Goal: Task Accomplishment & Management: Complete application form

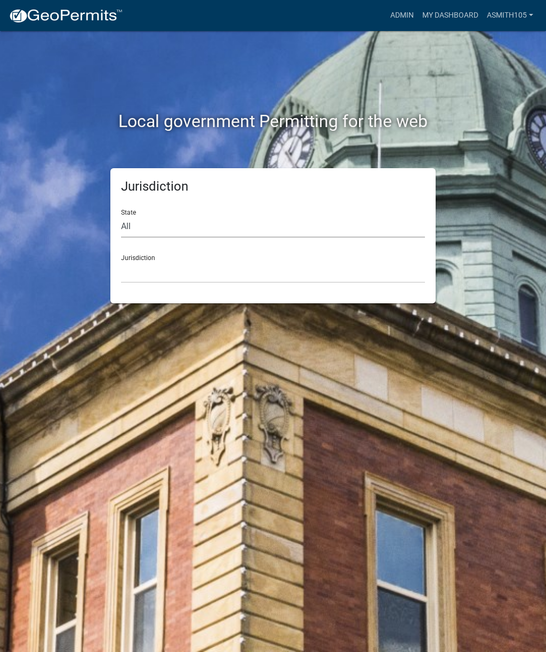
click at [209, 217] on select "All [US_STATE] [US_STATE] [US_STATE] [US_STATE] [US_STATE] [US_STATE] [US_STATE…" at bounding box center [273, 227] width 304 height 22
select select "[US_STATE]"
click at [249, 255] on div "Jurisdiction [GEOGRAPHIC_DATA], [US_STATE][PERSON_NAME][GEOGRAPHIC_DATA], [US_S…" at bounding box center [273, 264] width 304 height 37
click at [276, 265] on select "[GEOGRAPHIC_DATA], [US_STATE][PERSON_NAME][GEOGRAPHIC_DATA], [US_STATE][PERSON_…" at bounding box center [273, 272] width 304 height 22
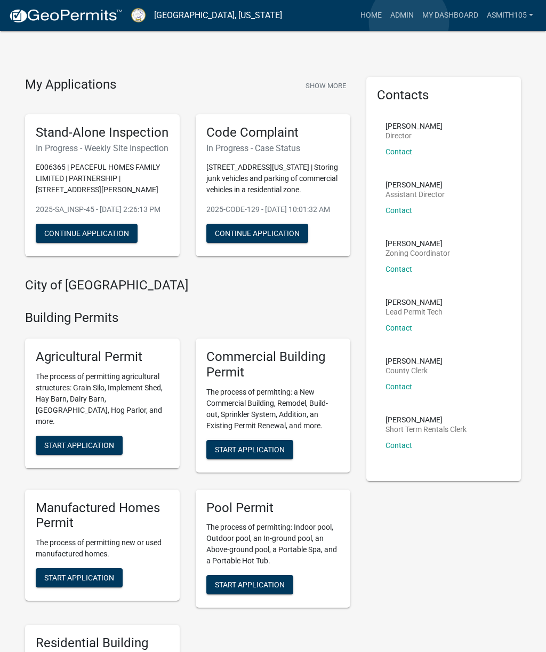
click at [409, 23] on link "Admin" at bounding box center [402, 15] width 32 height 20
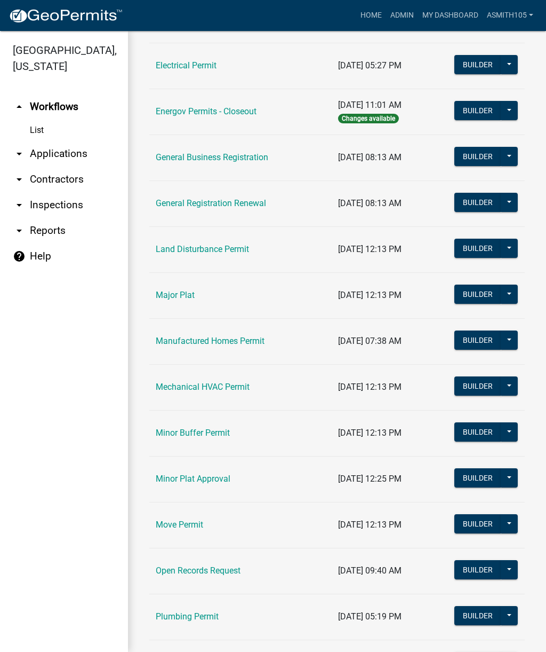
scroll to position [644, 0]
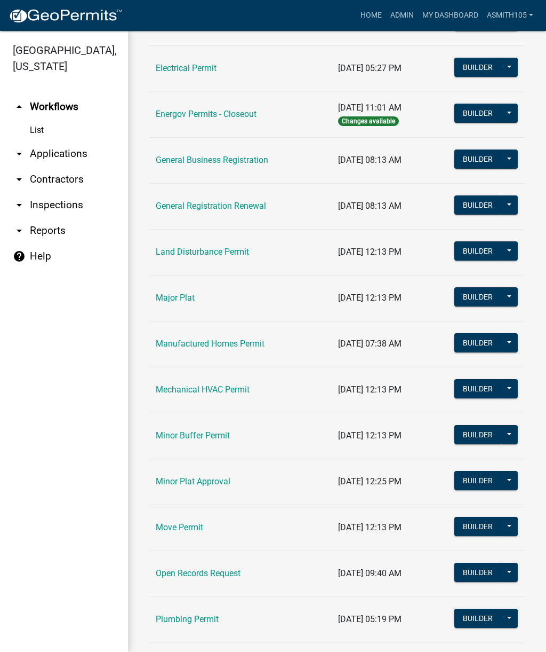
click at [59, 155] on link "arrow_drop_down Applications" at bounding box center [64, 154] width 128 height 26
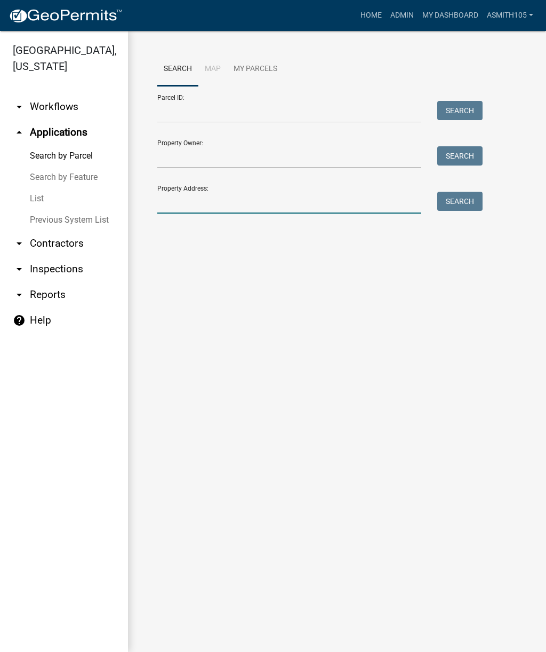
click at [240, 197] on input "Property Address:" at bounding box center [289, 203] width 264 height 22
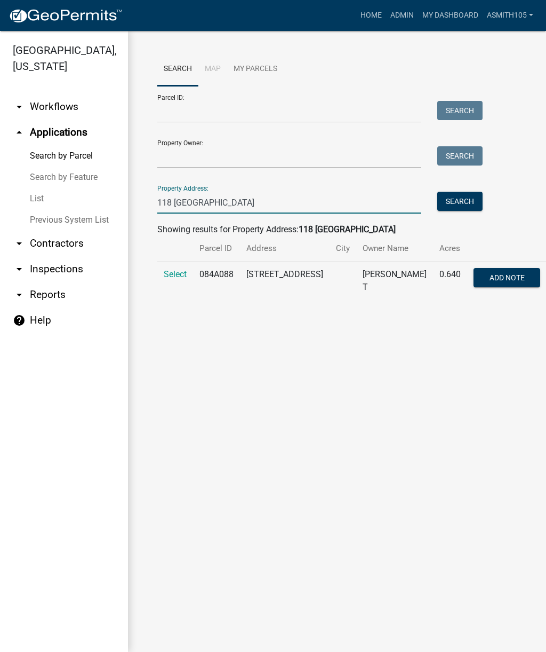
click at [198, 207] on input "118 [GEOGRAPHIC_DATA]" at bounding box center [289, 203] width 264 height 22
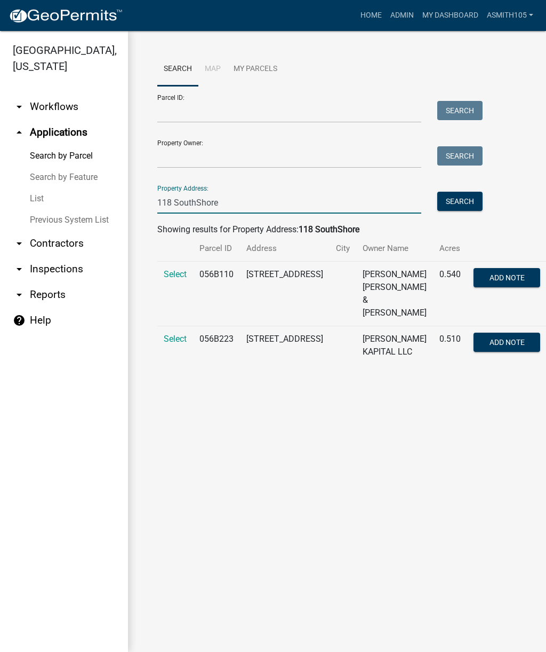
type input "118 SouthShore"
click at [177, 340] on span "Select" at bounding box center [175, 339] width 23 height 10
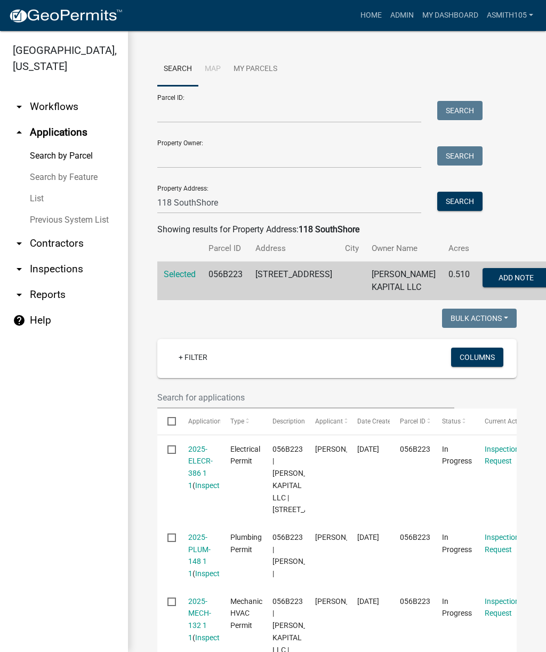
click at [499, 282] on span "Add Note" at bounding box center [516, 277] width 35 height 9
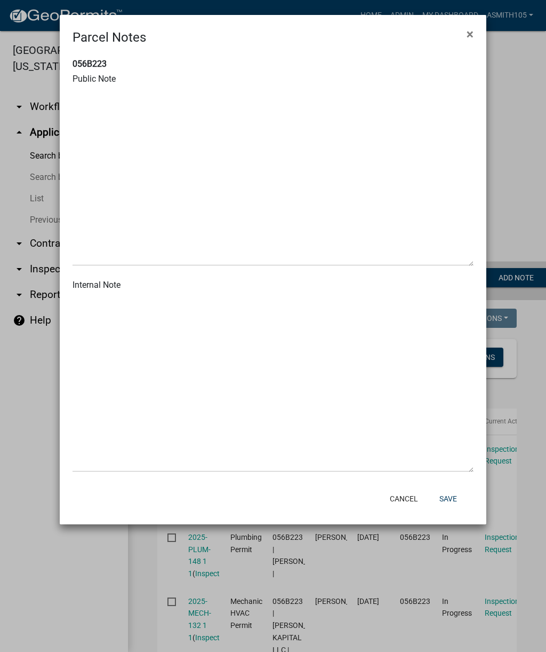
click at [475, 31] on button "×" at bounding box center [470, 34] width 24 height 30
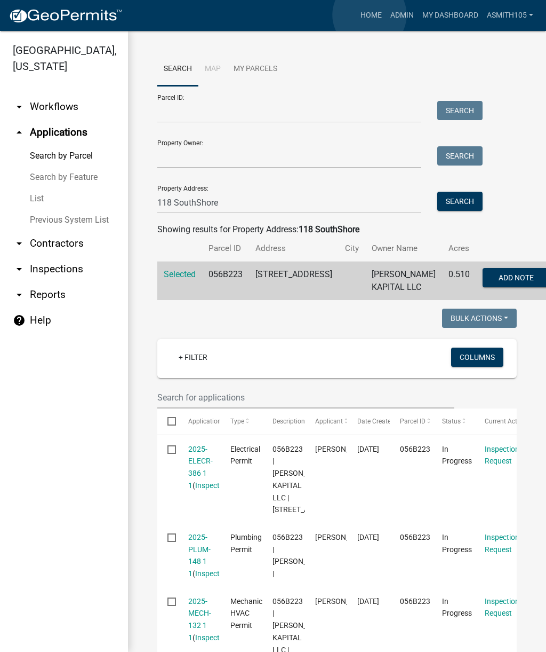
click at [370, 15] on link "Home" at bounding box center [371, 15] width 30 height 20
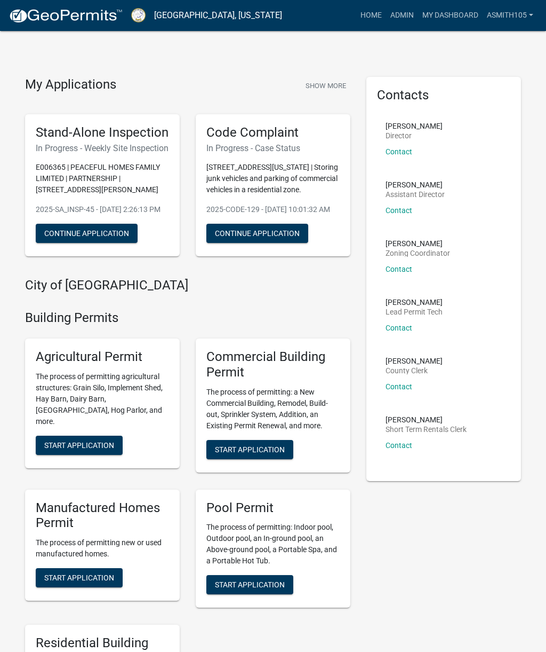
click at [399, 19] on link "Admin" at bounding box center [402, 15] width 32 height 20
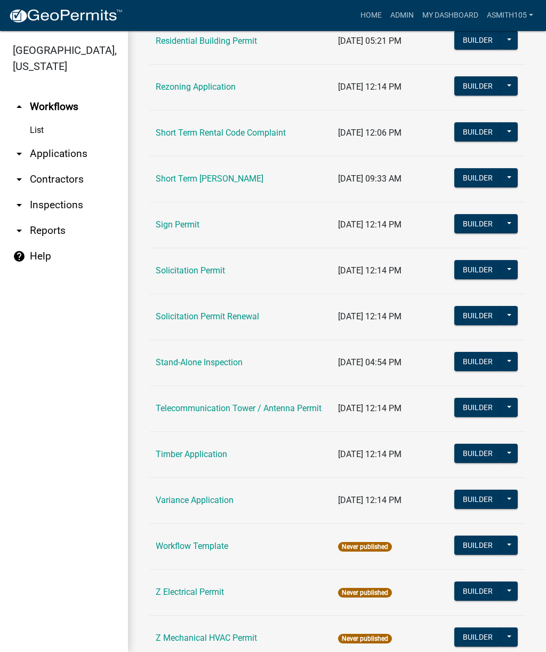
scroll to position [1323, 0]
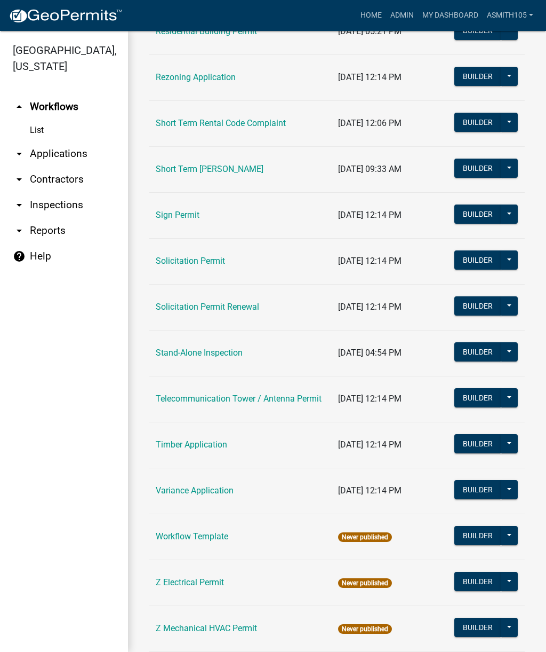
click at [211, 354] on link "Stand-Alone Inspection" at bounding box center [199, 352] width 87 height 10
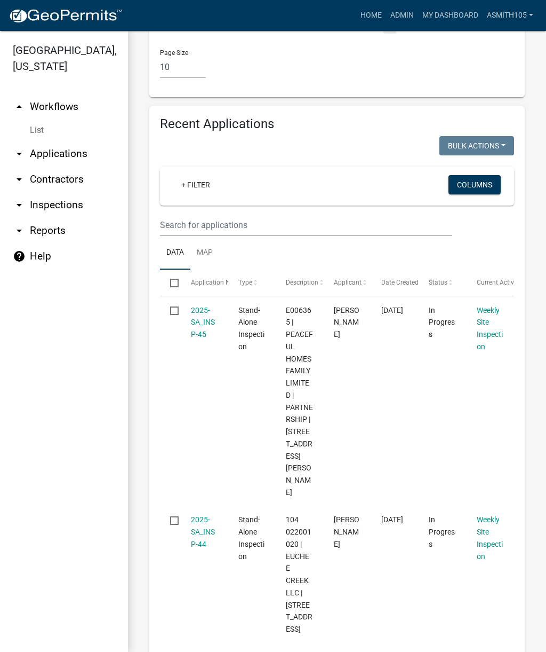
scroll to position [1848, 0]
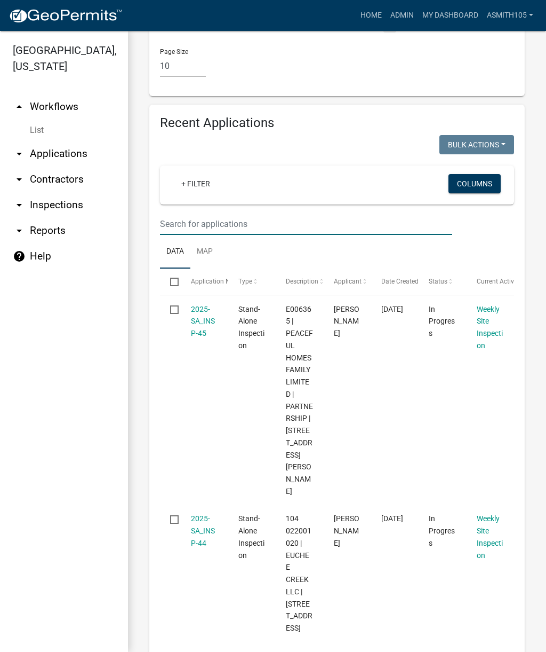
click at [223, 213] on input "text" at bounding box center [306, 224] width 292 height 22
click at [370, 14] on link "Home" at bounding box center [371, 15] width 30 height 20
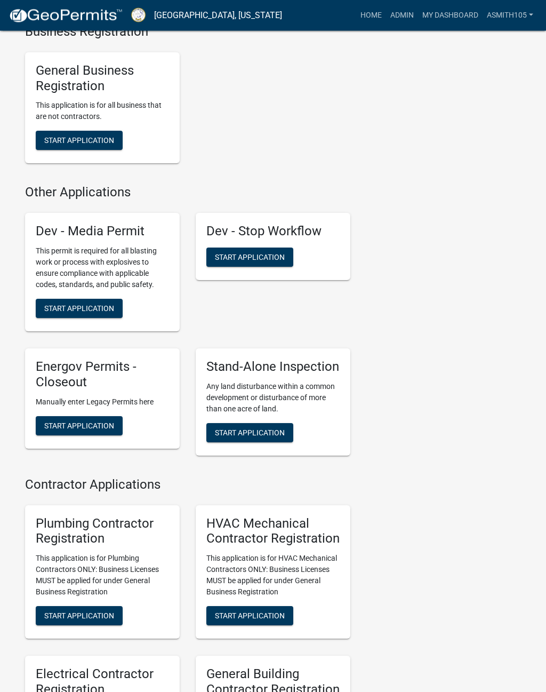
scroll to position [2729, 0]
click at [255, 437] on span "Start Application" at bounding box center [250, 432] width 70 height 9
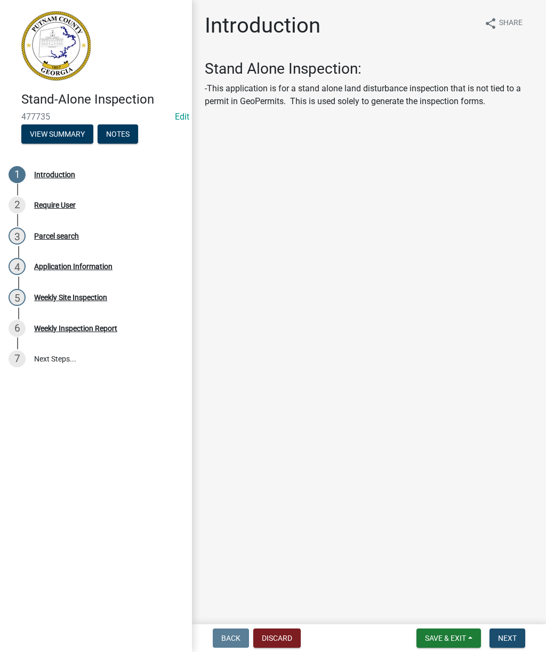
click at [513, 638] on span "Next" at bounding box center [507, 637] width 19 height 9
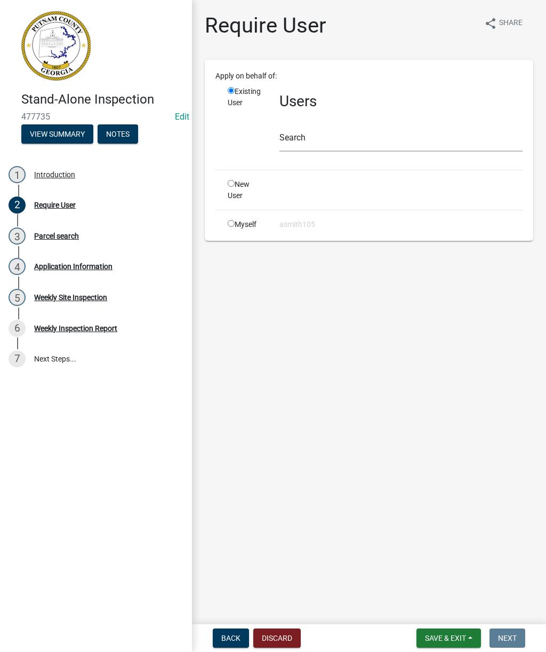
click at [225, 222] on div "Myself" at bounding box center [246, 224] width 52 height 11
click at [234, 227] on input "radio" at bounding box center [231, 223] width 7 height 7
radio input "true"
radio input "false"
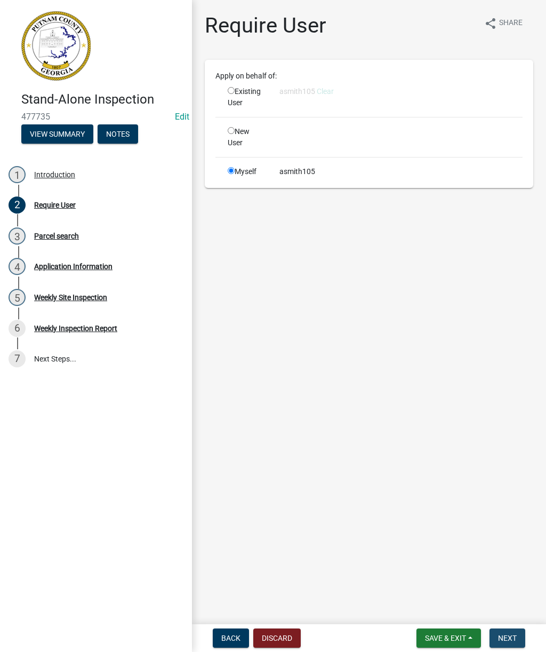
click at [510, 640] on span "Next" at bounding box center [507, 637] width 19 height 9
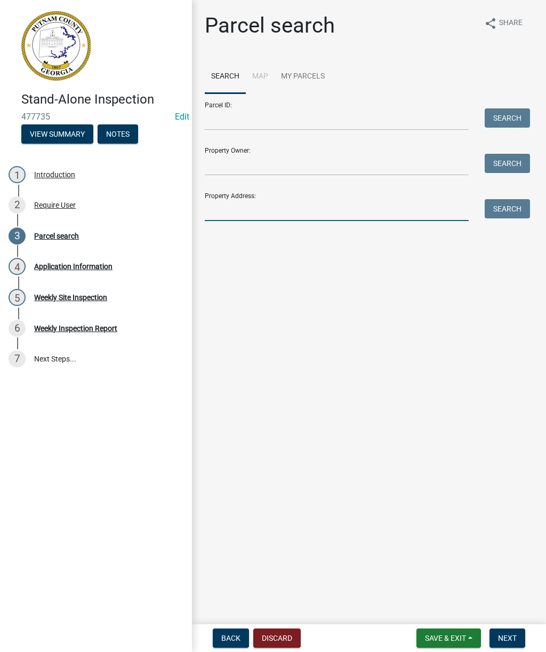
click at [244, 211] on input "Property Address:" at bounding box center [337, 210] width 264 height 22
type input "118 Southshore"
click at [502, 210] on button "Search" at bounding box center [507, 208] width 45 height 19
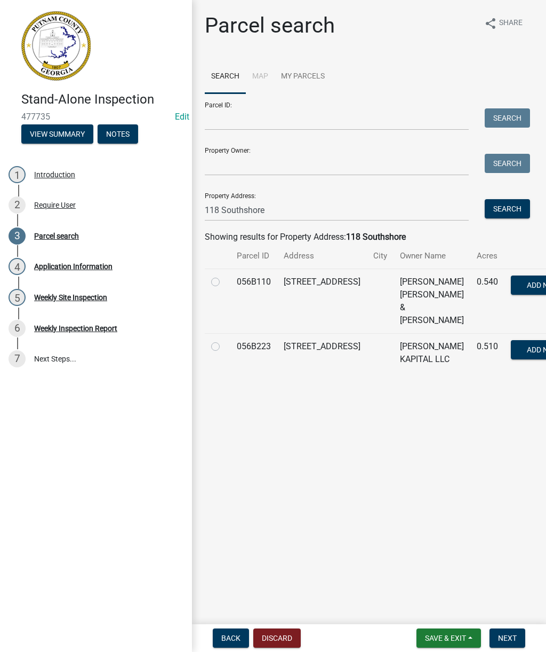
click at [224, 340] on label at bounding box center [224, 340] width 0 height 0
click at [224, 347] on input "radio" at bounding box center [227, 343] width 7 height 7
radio input "true"
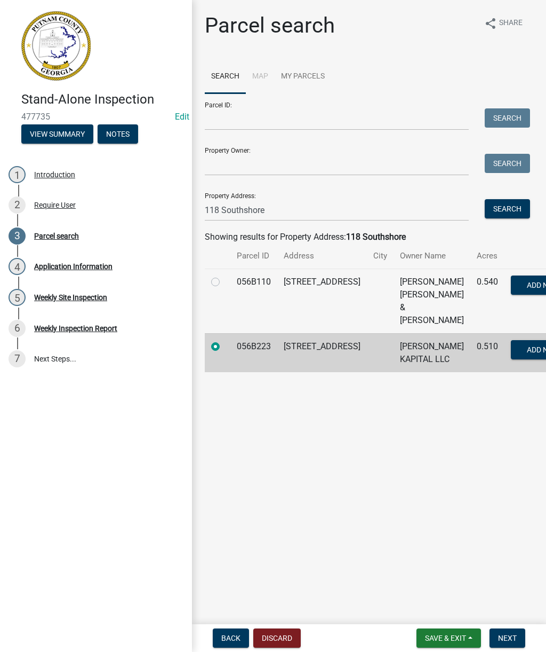
click at [512, 642] on span "Next" at bounding box center [507, 637] width 19 height 9
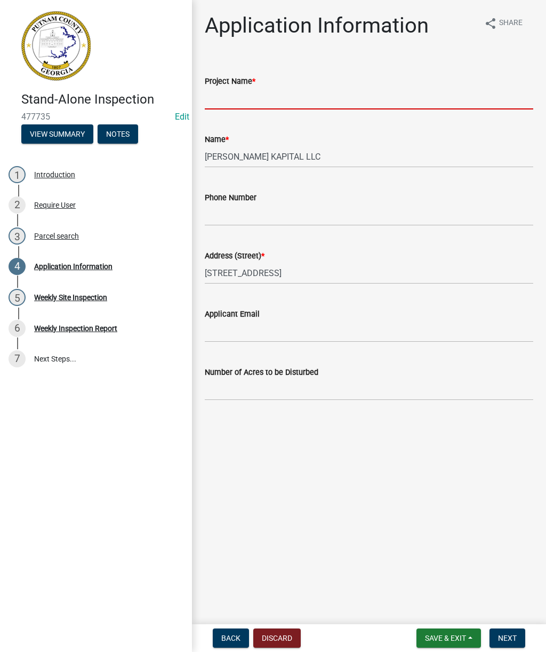
click at [301, 105] on input "Project Name *" at bounding box center [369, 99] width 329 height 22
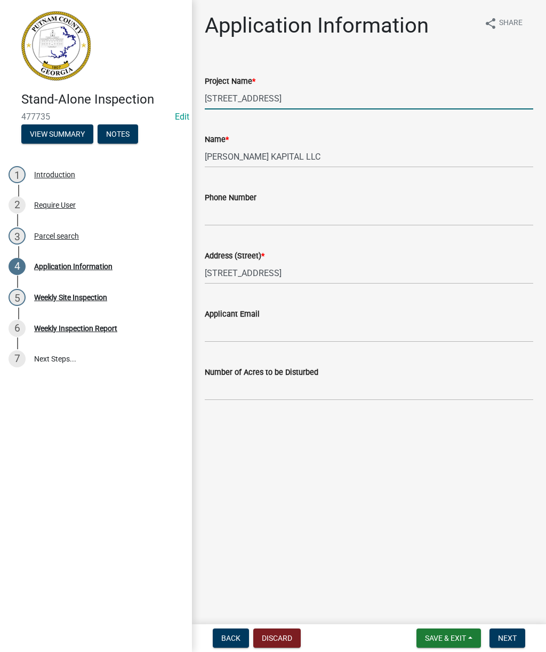
type input "[STREET_ADDRESS]"
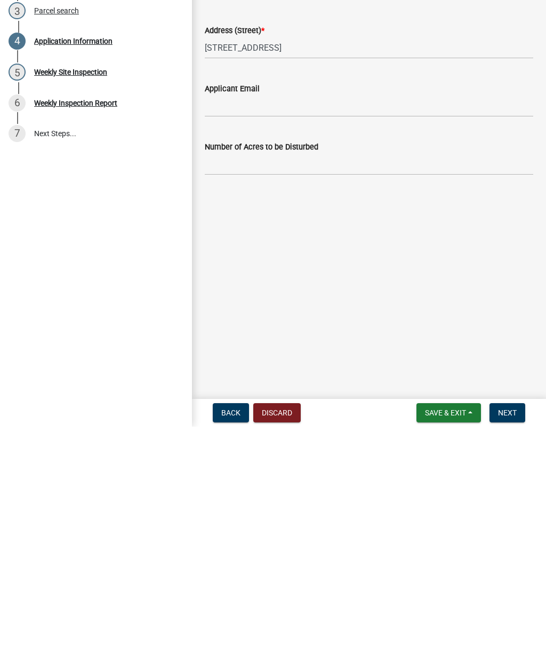
click at [514, 633] on span "Next" at bounding box center [507, 637] width 19 height 9
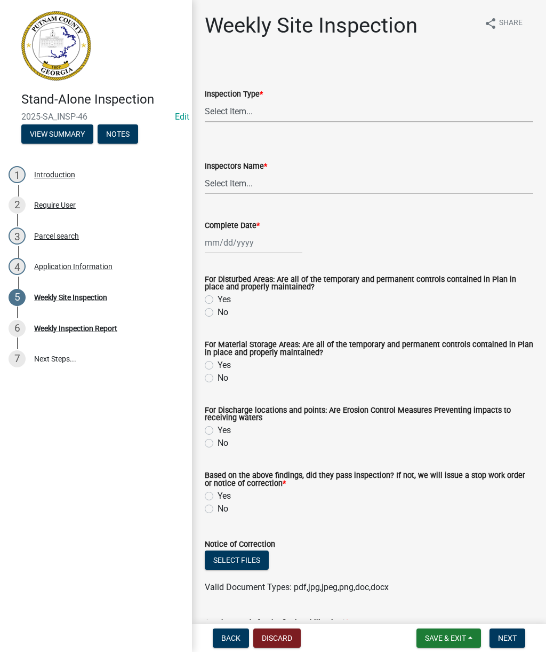
click at [304, 113] on select "Select Item... Site Inspection Initial Inspection Within 24 hours of a 0.5" sto…" at bounding box center [369, 111] width 329 height 22
select select "93c72d9c-4ccd-4a4f-9c87-9d2cfc81a2e2"
click at [319, 188] on select "Select Item... mrivera ([PERSON_NAME]) [PERSON_NAME] ([PERSON_NAME] ([PERSON_NA…" at bounding box center [369, 183] width 329 height 22
select select "4c2db1a9-6398-42e1-a920-5225c7eaa966"
click at [235, 245] on div at bounding box center [254, 243] width 98 height 22
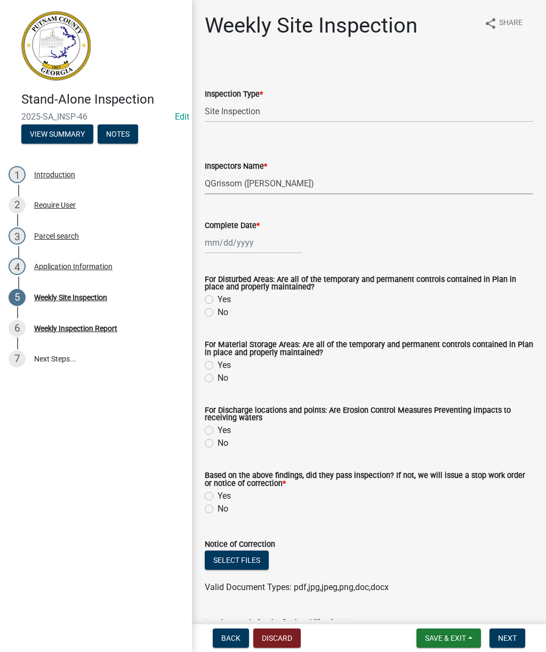
select select "9"
select select "2025"
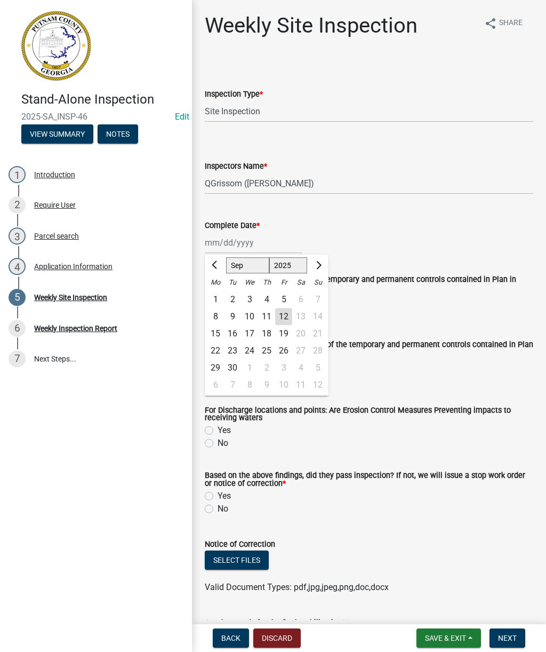
click at [282, 318] on div "12" at bounding box center [283, 316] width 17 height 17
type input "[DATE]"
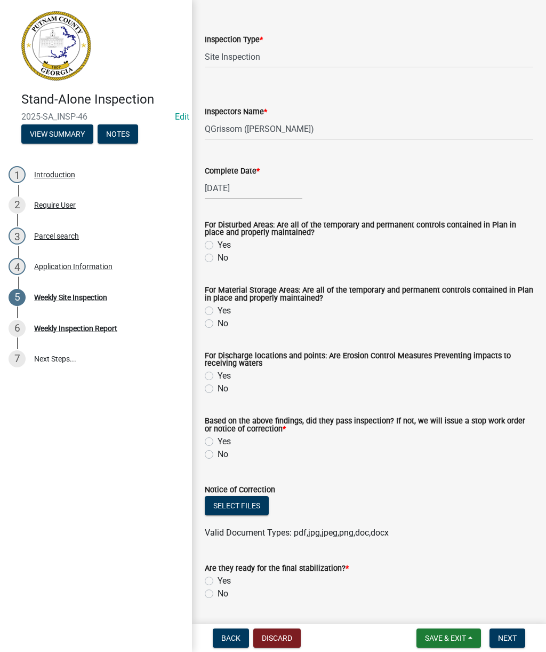
scroll to position [55, 0]
click at [381, 122] on select "Select Item... mrivera ([PERSON_NAME]) [PERSON_NAME] ([PERSON_NAME] ([PERSON_NA…" at bounding box center [369, 128] width 329 height 22
select select "af3c6edf-34d7-49be-824e-99d5d0a3954f"
click at [221, 254] on label "No" at bounding box center [223, 257] width 11 height 13
click at [221, 254] on input "No" at bounding box center [221, 254] width 7 height 7
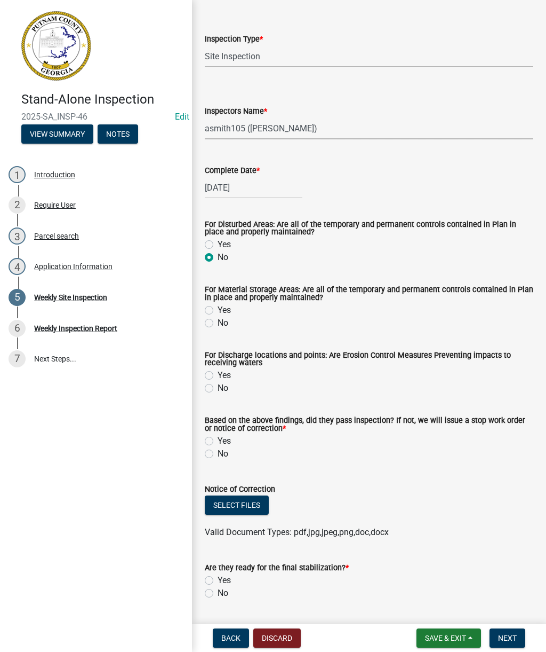
radio input "true"
click at [218, 319] on label "No" at bounding box center [223, 322] width 11 height 13
click at [218, 319] on input "No" at bounding box center [221, 319] width 7 height 7
radio input "true"
click at [223, 388] on label "No" at bounding box center [223, 388] width 11 height 13
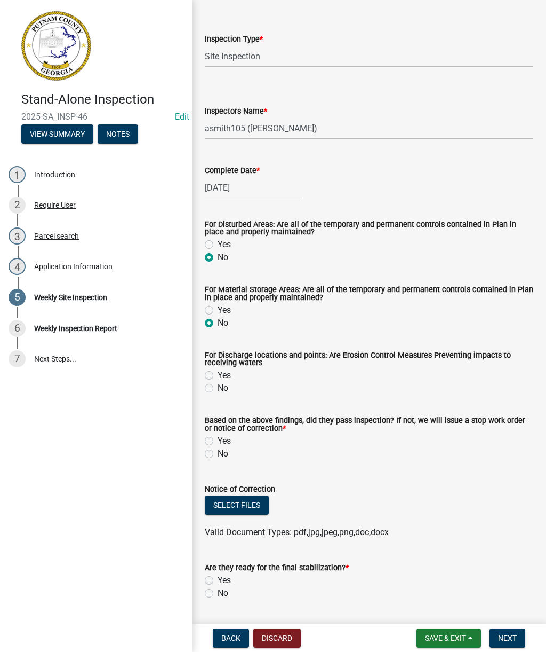
click at [223, 388] on input "No" at bounding box center [221, 385] width 7 height 7
radio input "true"
click at [220, 459] on label "No" at bounding box center [223, 453] width 11 height 13
click at [220, 454] on input "No" at bounding box center [221, 450] width 7 height 7
radio input "true"
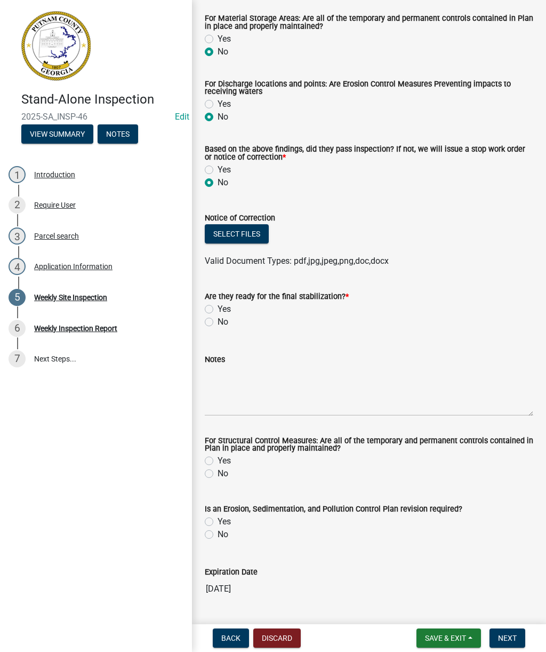
scroll to position [335, 0]
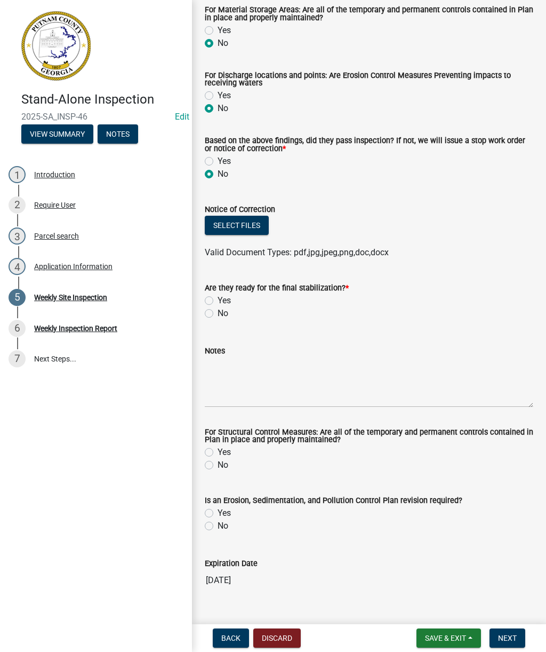
click at [250, 233] on button "Select files" at bounding box center [237, 225] width 64 height 19
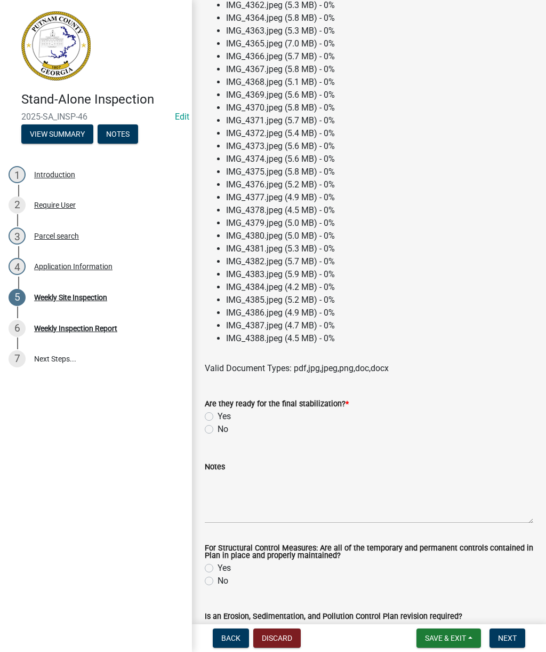
scroll to position [585, 0]
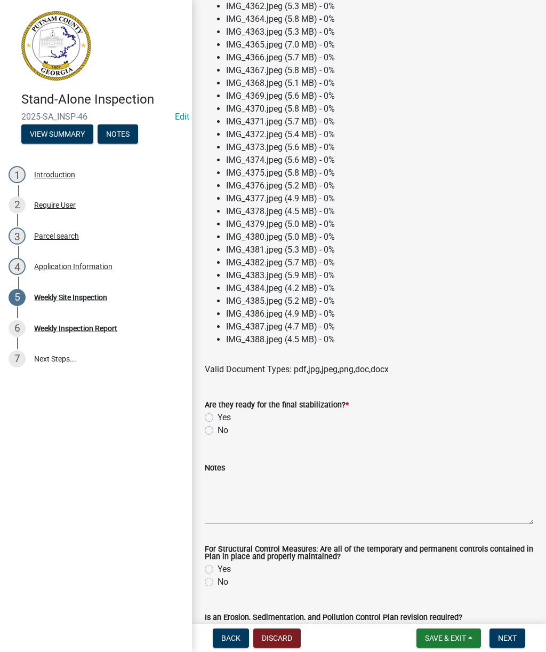
click at [218, 433] on label "No" at bounding box center [223, 430] width 11 height 13
click at [218, 431] on input "No" at bounding box center [221, 427] width 7 height 7
radio input "true"
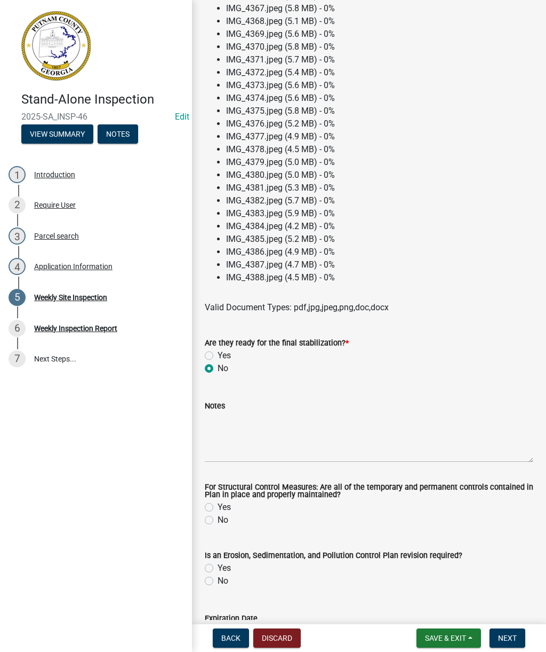
scroll to position [649, 0]
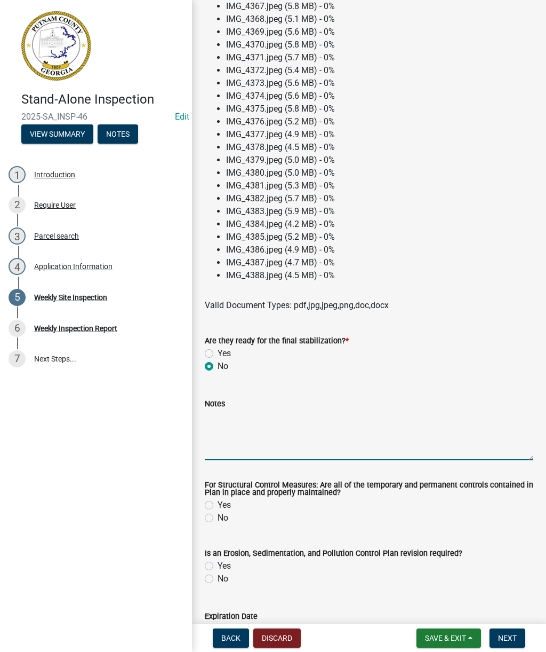
click at [404, 431] on textarea "Notes" at bounding box center [369, 435] width 329 height 50
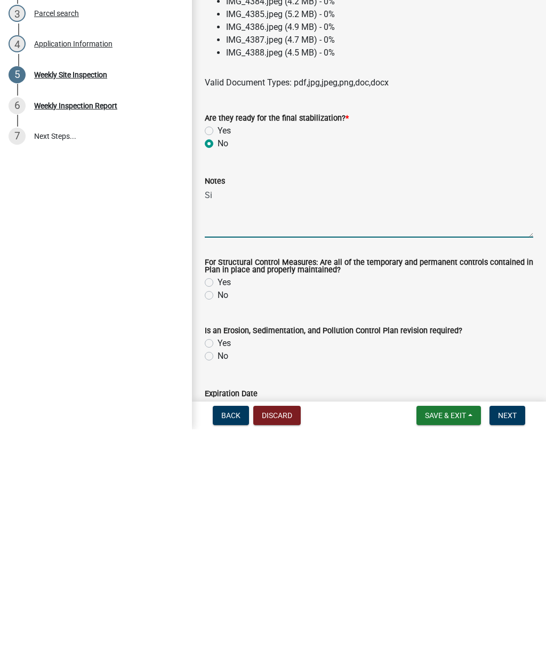
type textarea "S"
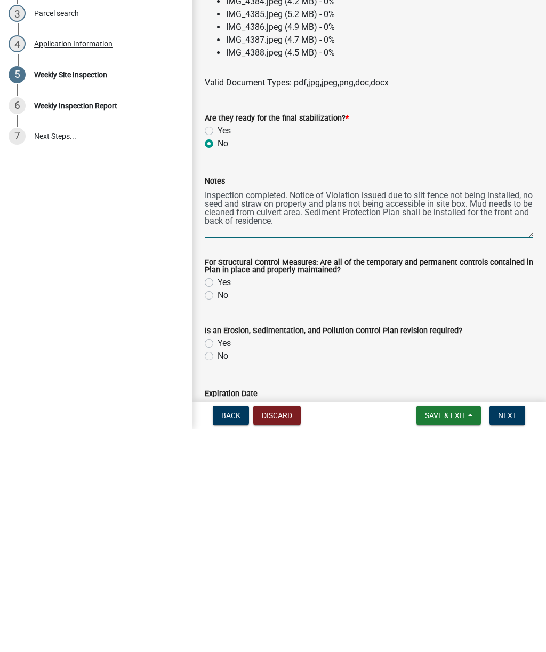
click at [339, 410] on textarea "Inspection completed. Notice of Violation issued due to silt fence not being in…" at bounding box center [369, 435] width 329 height 50
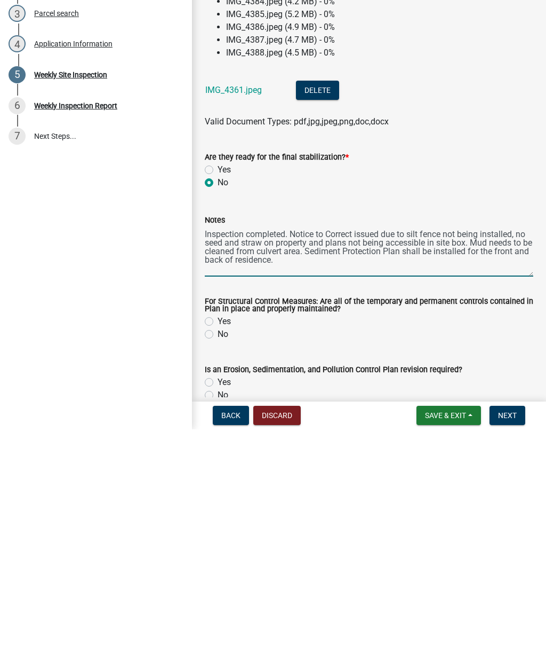
click at [396, 449] on textarea "Inspection completed. Notice to Correct issued due to silt fence not being inst…" at bounding box center [369, 474] width 329 height 50
click at [410, 449] on textarea "Inspection completed. Notice to Correct issued due to silt fence not being inst…" at bounding box center [369, 474] width 329 height 50
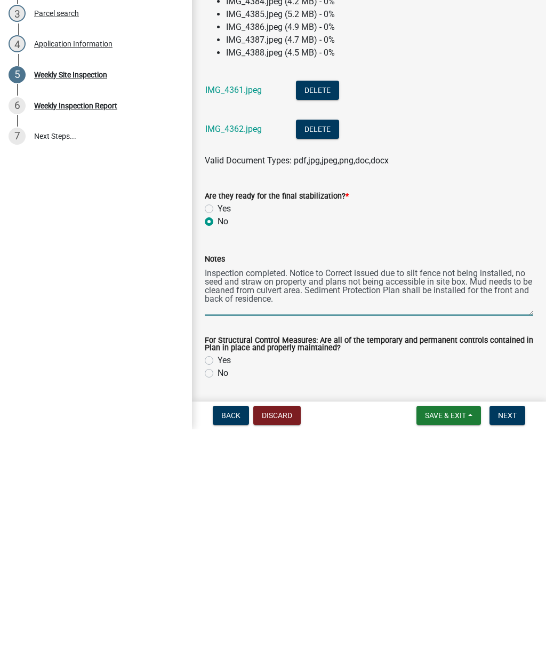
click at [413, 488] on textarea "Inspection completed. Notice to Correct issued due to silt fence not being inst…" at bounding box center [369, 513] width 329 height 50
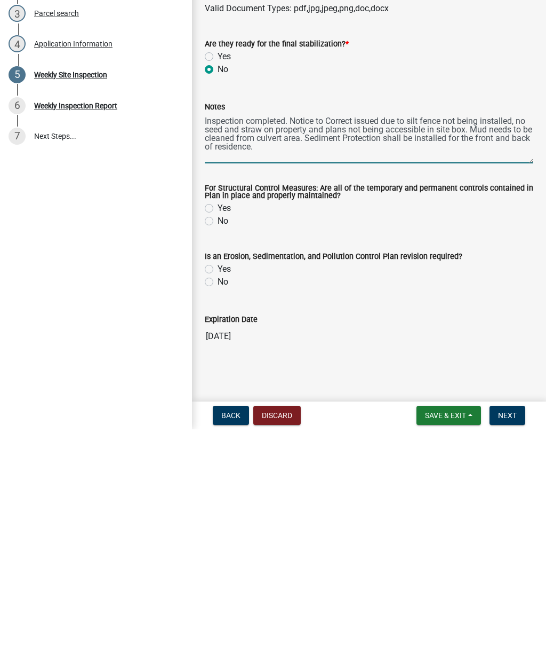
scroll to position [803, 0]
type textarea "Inspection completed. Notice to Correct issued due to silt fence not being inst…"
click at [213, 437] on div "No" at bounding box center [369, 443] width 329 height 13
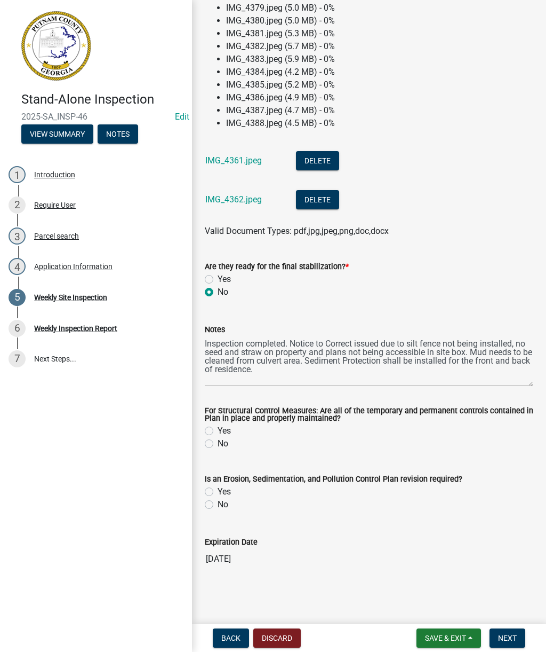
click at [218, 443] on label "No" at bounding box center [223, 443] width 11 height 13
click at [218, 443] on input "No" at bounding box center [221, 440] width 7 height 7
radio input "true"
click at [218, 490] on label "Yes" at bounding box center [224, 491] width 13 height 13
click at [218, 490] on input "Yes" at bounding box center [221, 488] width 7 height 7
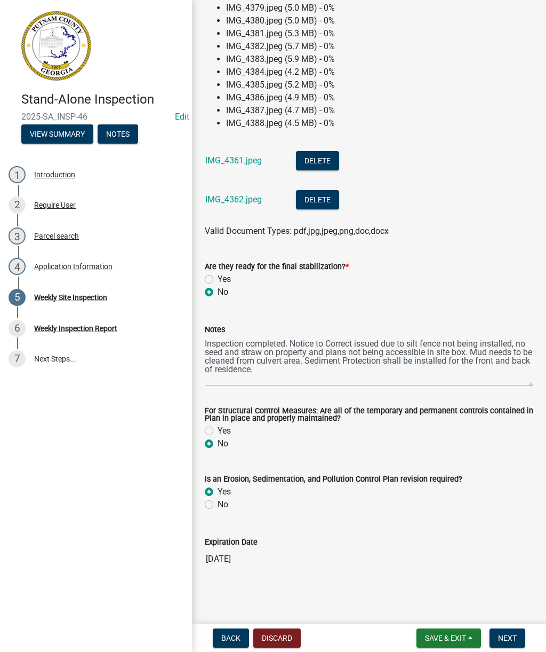
radio input "true"
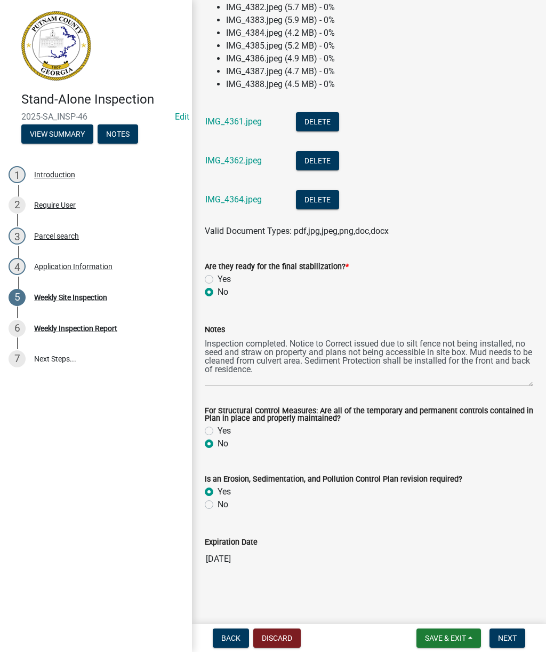
scroll to position [842, 0]
click at [335, 356] on textarea "Inspection completed. Notice to Correct issued due to silt fence not being inst…" at bounding box center [369, 361] width 329 height 50
click at [293, 371] on textarea "Inspection completed. Notice to Correct issued due to silt fence not being inst…" at bounding box center [369, 361] width 329 height 50
click at [299, 370] on textarea "Inspection completed. Notice to Correct issued due to silt fence not being inst…" at bounding box center [369, 361] width 329 height 50
click at [320, 380] on textarea "Inspection completed. Notice to Correct issued due to silt fence not being inst…" at bounding box center [369, 361] width 329 height 50
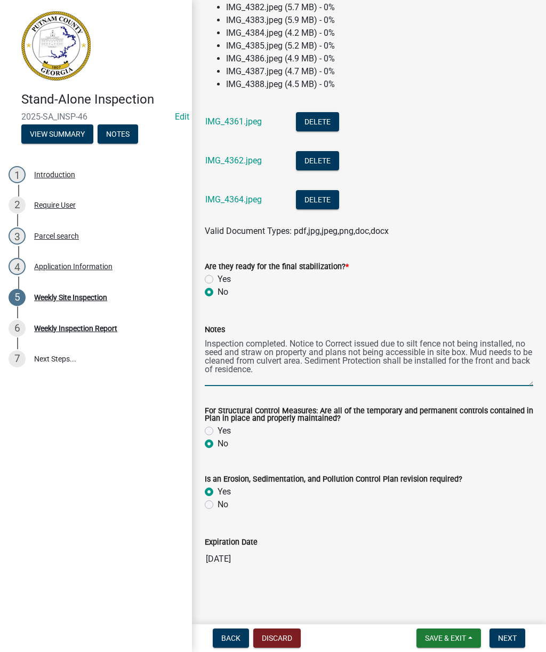
click at [226, 352] on textarea "Inspection completed. Notice to Correct issued due to silt fence not being inst…" at bounding box center [369, 361] width 329 height 50
click at [223, 343] on textarea "Inspection completed. Notice to Correct issued due to silt fence not being inst…" at bounding box center [369, 361] width 329 height 50
click at [222, 344] on textarea "Inspection completed. Notice to Correct issued due to silt fence not being inst…" at bounding box center [369, 361] width 329 height 50
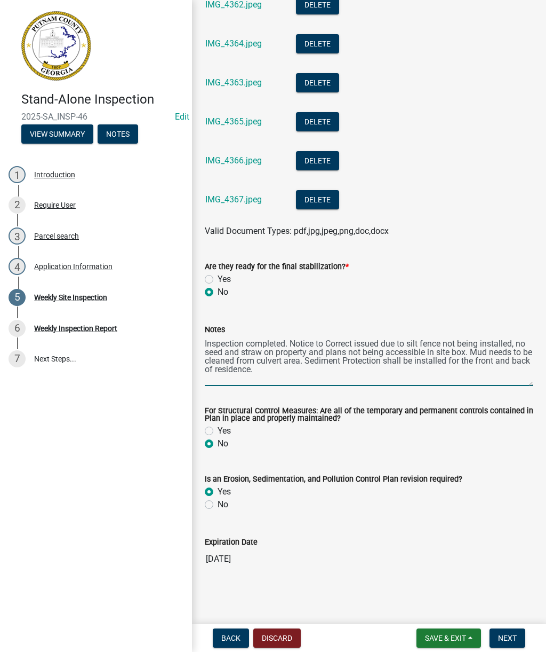
scroll to position [997, 0]
click at [491, 306] on wm-data-entity-input "Are they ready for the final stabilization? * Yes No" at bounding box center [369, 277] width 329 height 61
click at [447, 638] on span "Save & Exit" at bounding box center [445, 637] width 41 height 9
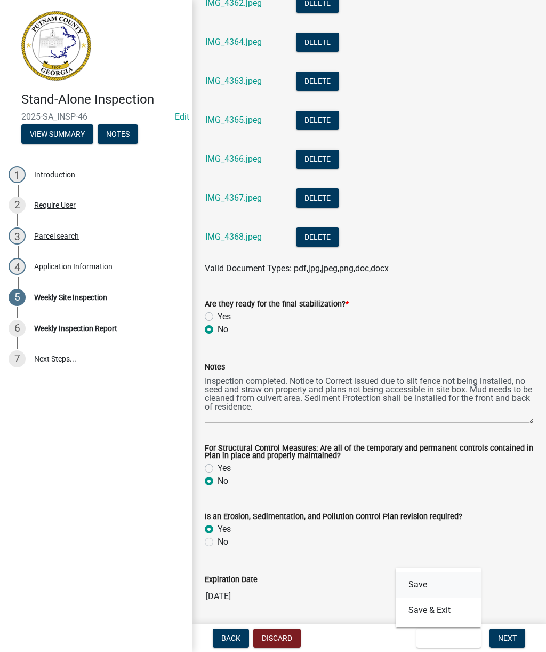
click at [458, 584] on button "Save" at bounding box center [438, 585] width 85 height 26
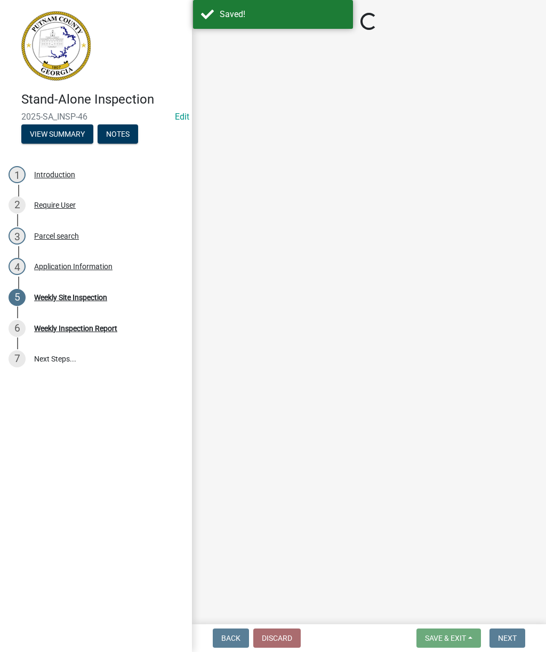
select select "93c72d9c-4ccd-4a4f-9c87-9d2cfc81a2e2"
select select "af3c6edf-34d7-49be-824e-99d5d0a3954f"
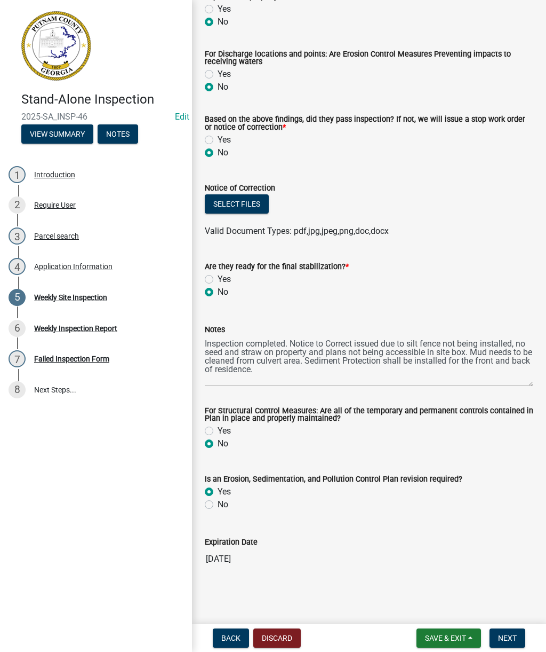
scroll to position [358, 0]
click at [432, 633] on span "Save & Exit" at bounding box center [445, 637] width 41 height 9
click at [460, 608] on button "Save & Exit" at bounding box center [438, 610] width 85 height 26
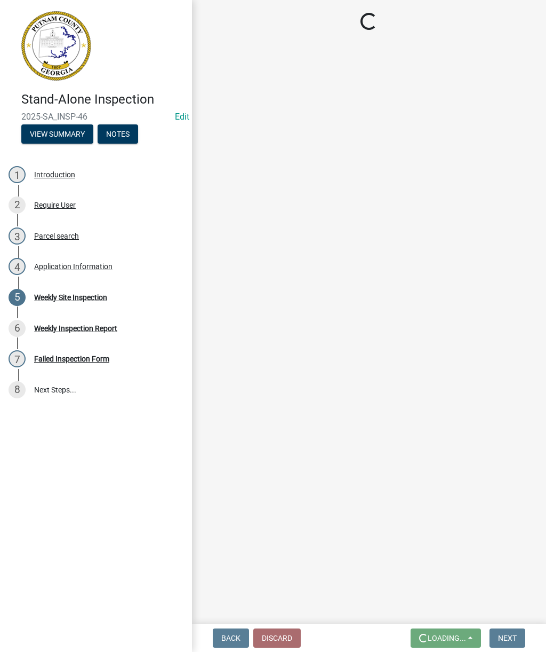
scroll to position [0, 0]
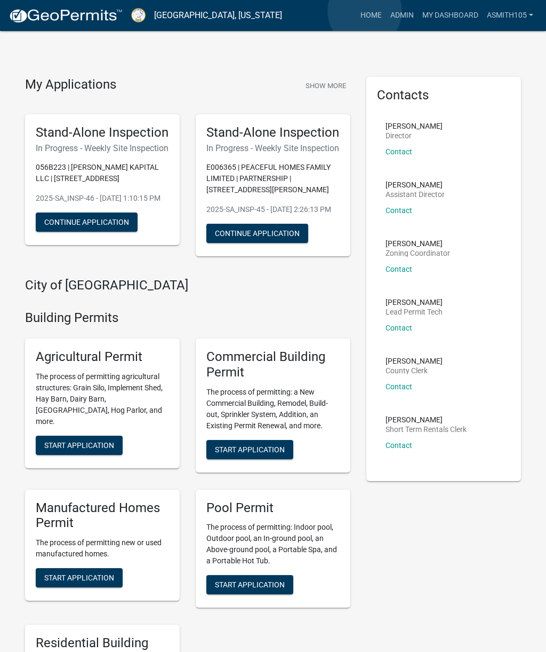
click at [366, 12] on link "Home" at bounding box center [371, 15] width 30 height 20
click at [357, 22] on link "Home" at bounding box center [371, 15] width 30 height 20
click at [387, 11] on link "Admin" at bounding box center [402, 15] width 32 height 20
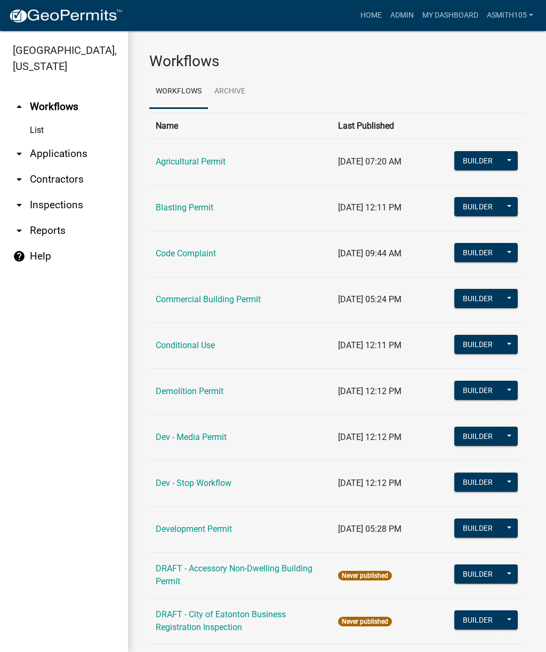
click at [65, 206] on link "arrow_drop_down Inspections" at bounding box center [64, 205] width 128 height 26
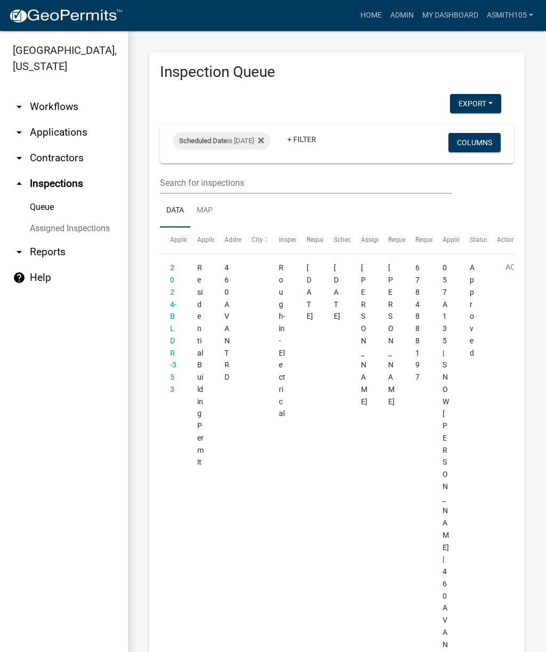
click at [252, 136] on div "Scheduled Date is [DATE]" at bounding box center [222, 140] width 98 height 17
click at [240, 173] on input "[DATE]" at bounding box center [240, 180] width 75 height 22
type input "[DATE]"
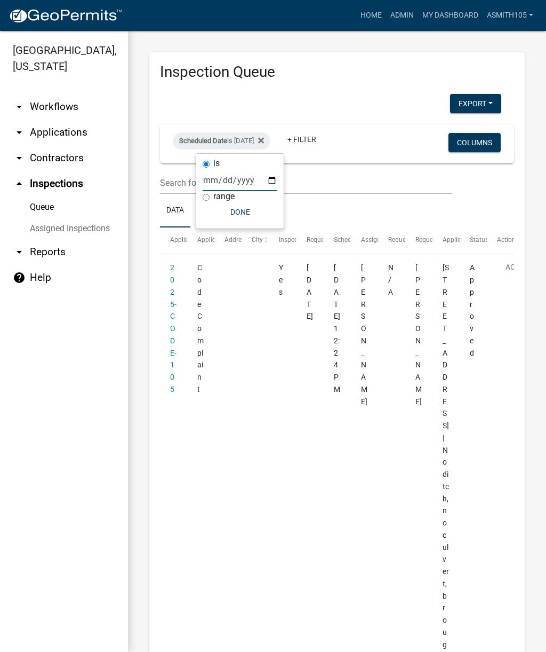
click at [235, 210] on button "Done" at bounding box center [240, 211] width 75 height 19
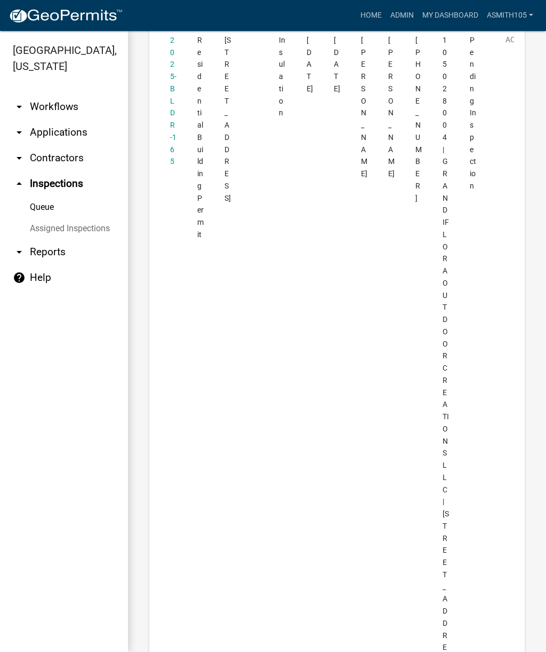
scroll to position [8010, 0]
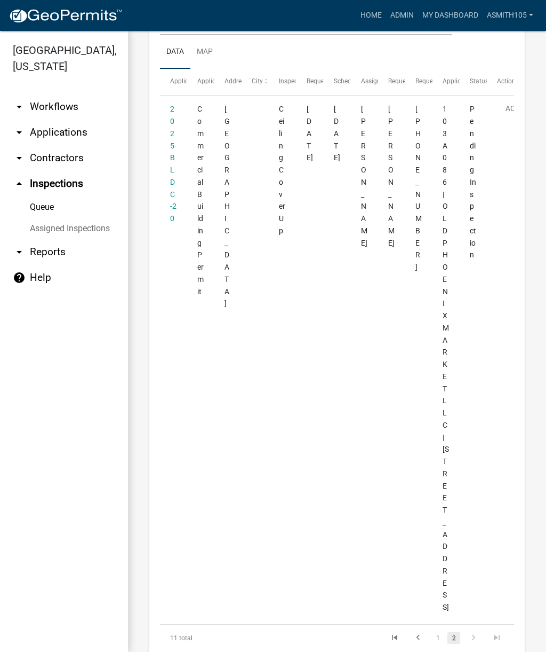
click at [364, 372] on datatable-body-cell "[PERSON_NAME]" at bounding box center [364, 358] width 27 height 525
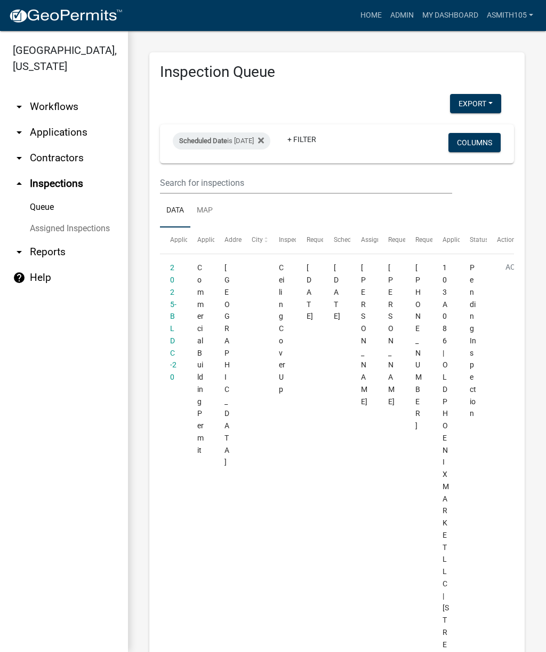
scroll to position [0, 0]
click at [255, 136] on div "Scheduled Date is [DATE]" at bounding box center [222, 140] width 98 height 17
click at [239, 169] on input "[DATE]" at bounding box center [240, 180] width 75 height 22
type input "[DATE]"
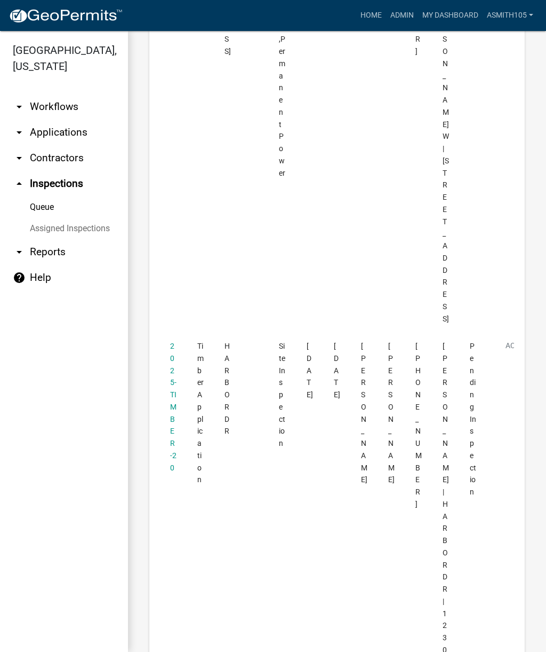
scroll to position [1713, 0]
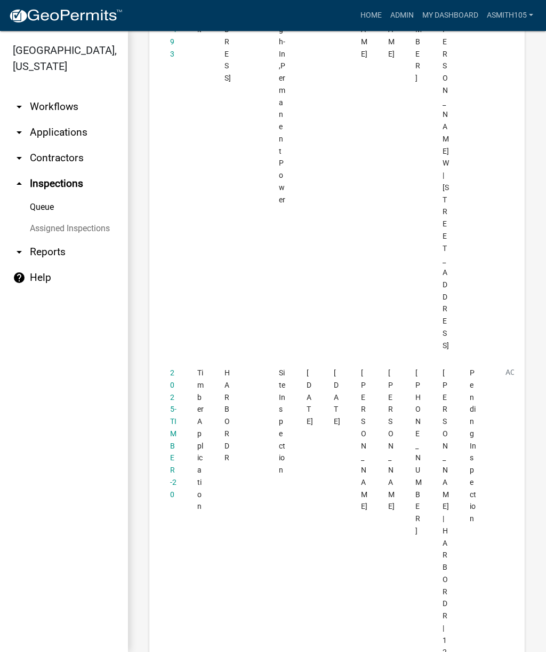
click at [373, 78] on datatable-body-cell "[PERSON_NAME]" at bounding box center [364, 133] width 27 height 453
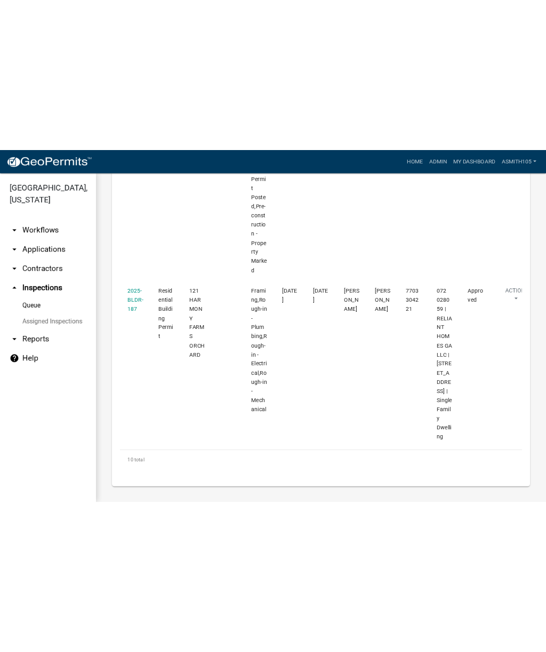
scroll to position [1742, 0]
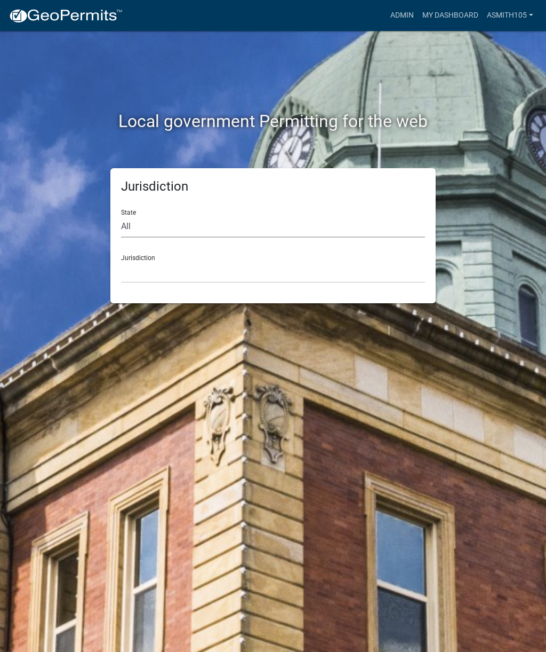
click at [183, 221] on select "All [US_STATE] [US_STATE] [US_STATE] [US_STATE] [US_STATE] [US_STATE] [US_STATE…" at bounding box center [273, 227] width 304 height 22
select select "[US_STATE]"
click at [217, 276] on select "[GEOGRAPHIC_DATA], [US_STATE][PERSON_NAME][GEOGRAPHIC_DATA], [US_STATE][PERSON_…" at bounding box center [273, 272] width 304 height 22
click at [289, 267] on select "[GEOGRAPHIC_DATA], [US_STATE][PERSON_NAME][GEOGRAPHIC_DATA], [US_STATE][PERSON_…" at bounding box center [273, 272] width 304 height 22
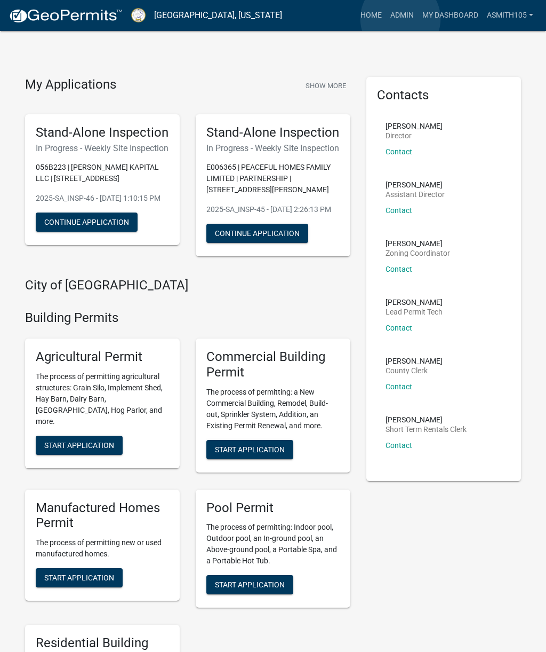
click at [401, 19] on link "Admin" at bounding box center [402, 15] width 32 height 20
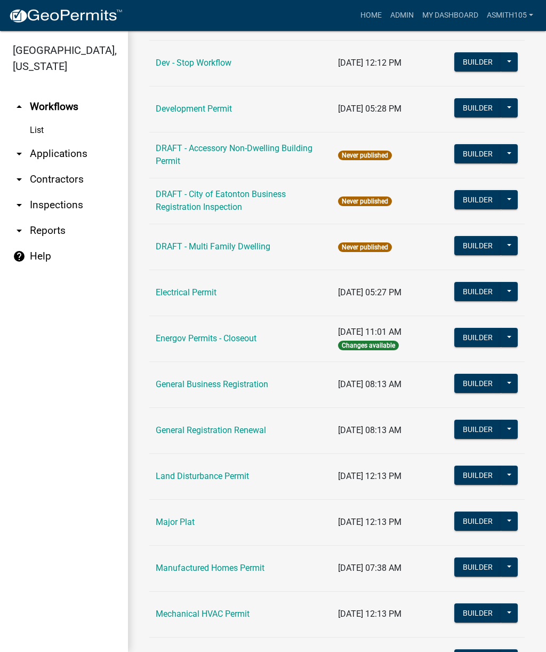
scroll to position [426, 0]
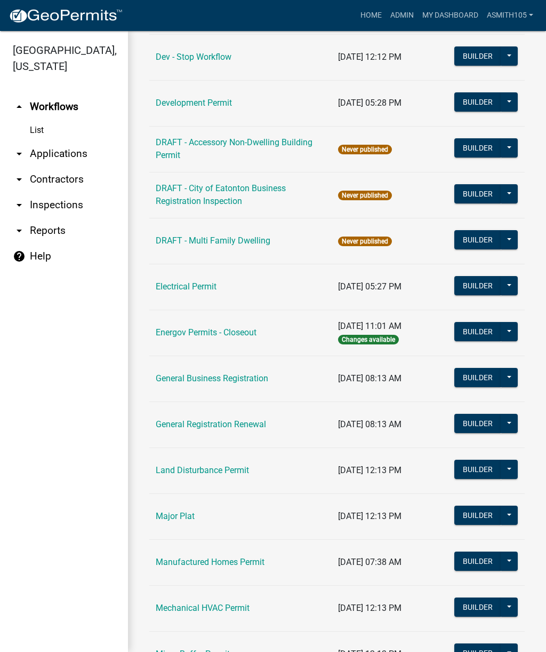
click at [213, 474] on link "Land Disturbance Permit" at bounding box center [202, 470] width 93 height 10
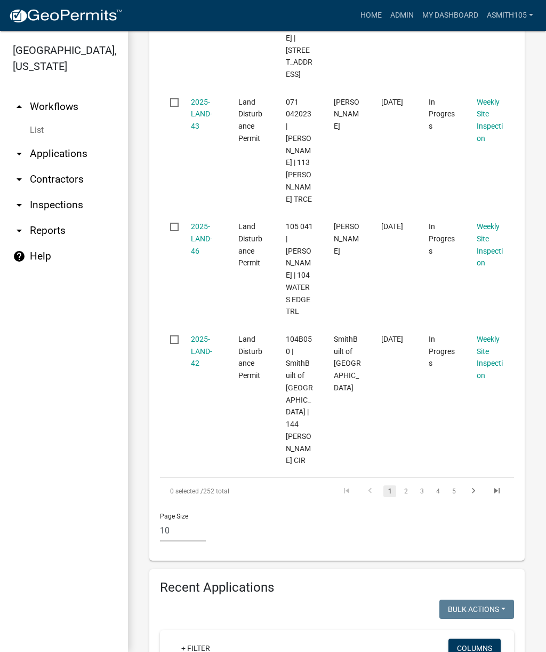
scroll to position [1352, 0]
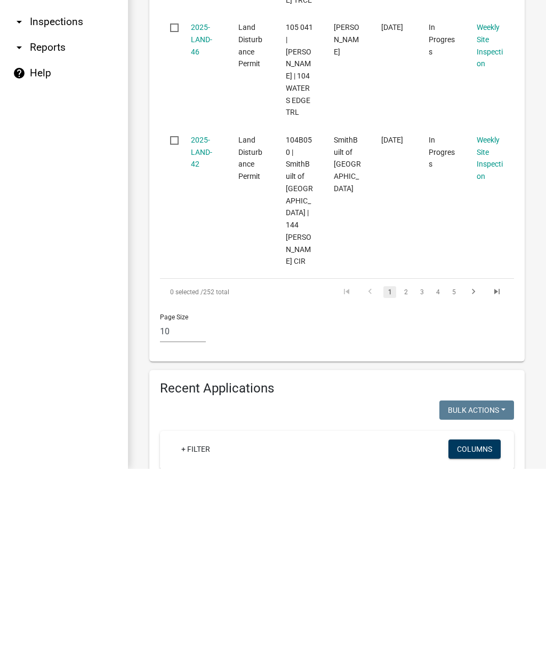
scroll to position [1253, 0]
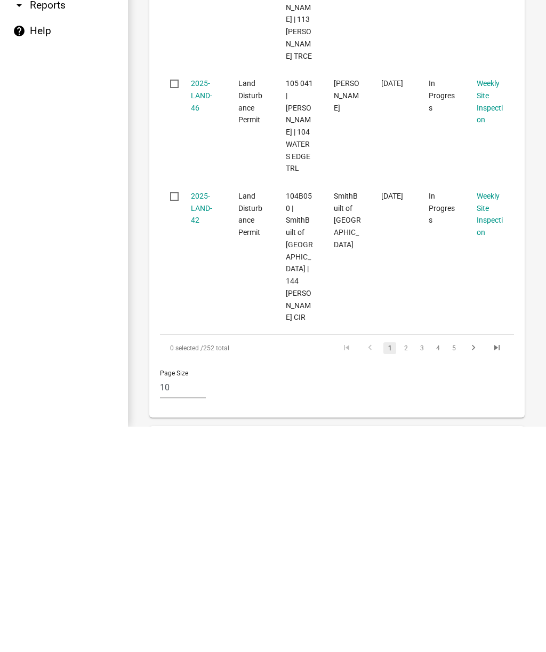
type input "1"
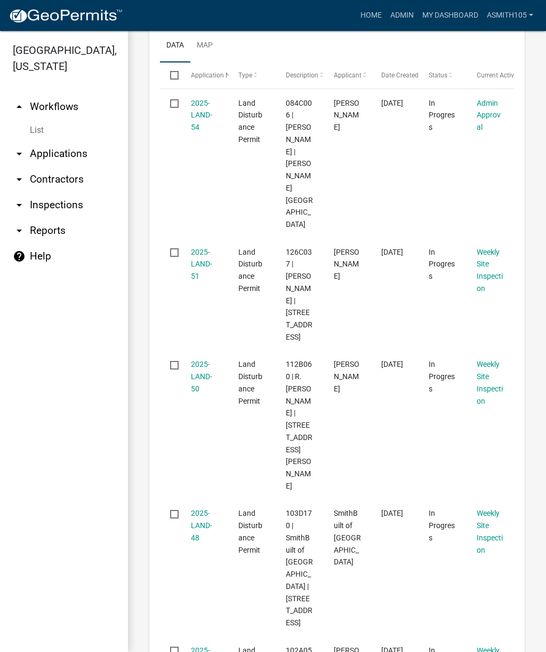
scroll to position [328, 0]
click at [53, 109] on link "arrow_drop_up Workflows" at bounding box center [64, 107] width 128 height 26
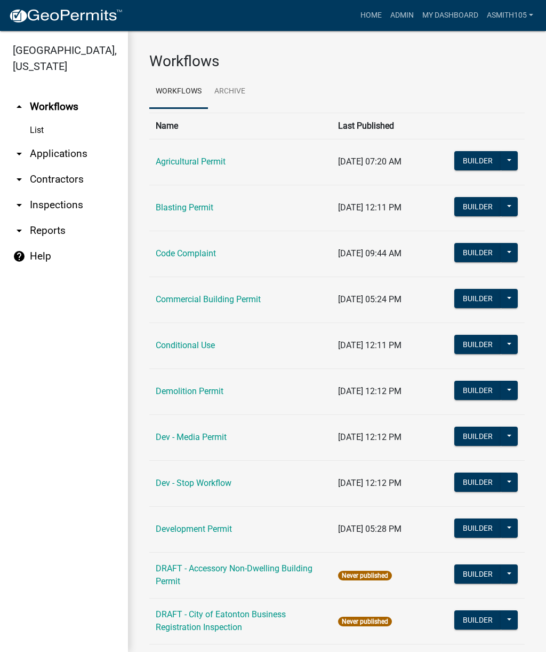
click at [69, 150] on link "arrow_drop_down Applications" at bounding box center [64, 154] width 128 height 26
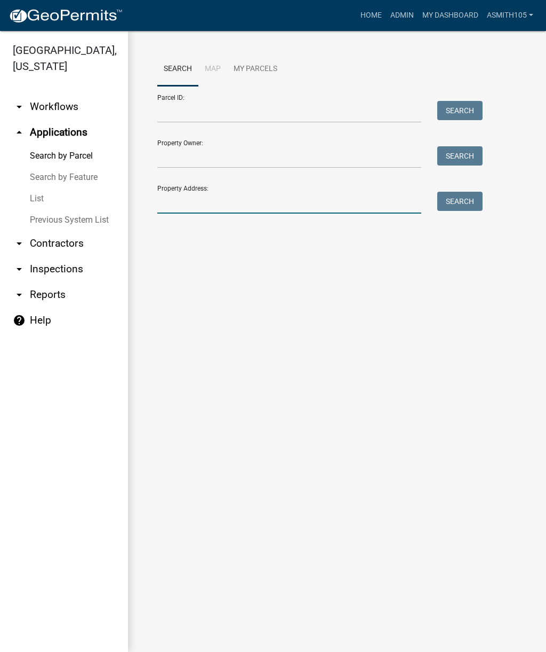
click at [211, 201] on input "Property Address:" at bounding box center [289, 203] width 264 height 22
type input "1041 Crooked Creek"
click at [466, 200] on button "Search" at bounding box center [460, 201] width 45 height 19
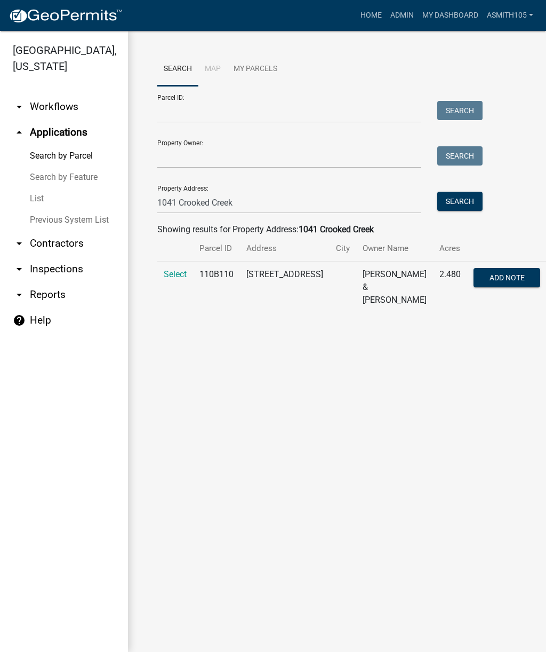
click at [175, 278] on span "Select" at bounding box center [175, 274] width 23 height 10
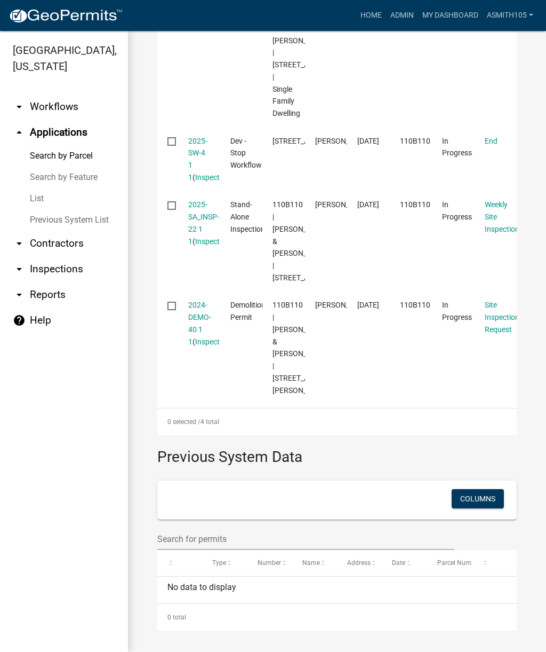
scroll to position [478, 0]
click at [203, 345] on link "2024-DEMO-40 1 1" at bounding box center [199, 322] width 23 height 45
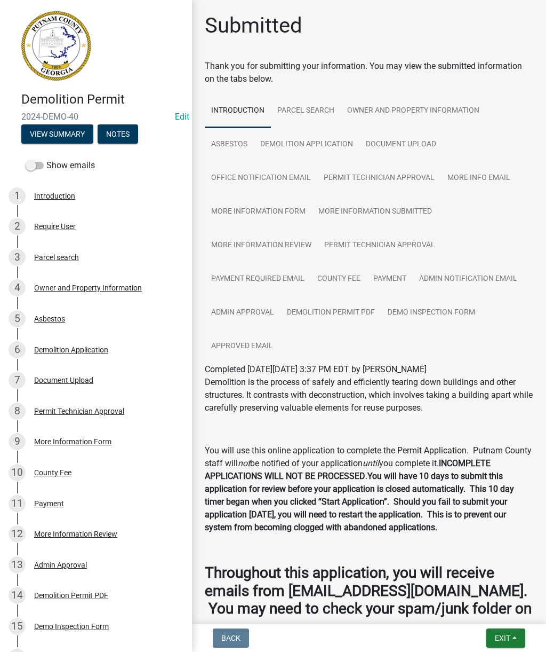
click at [103, 287] on div "Owner and Property Information" at bounding box center [88, 287] width 108 height 7
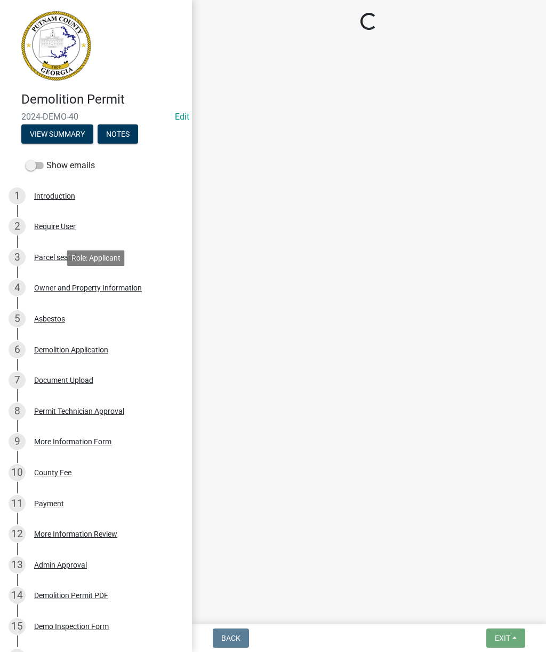
select select "78bfdc44-73ff-456e-a557-d4c99b9c08be"
select select "295c155f-de53-4b68-9fdd-08c8883e9b6f"
select select "7e5ee852-7dad-4002-9c8c-99bf8b4202a5"
